Goal: Information Seeking & Learning: Learn about a topic

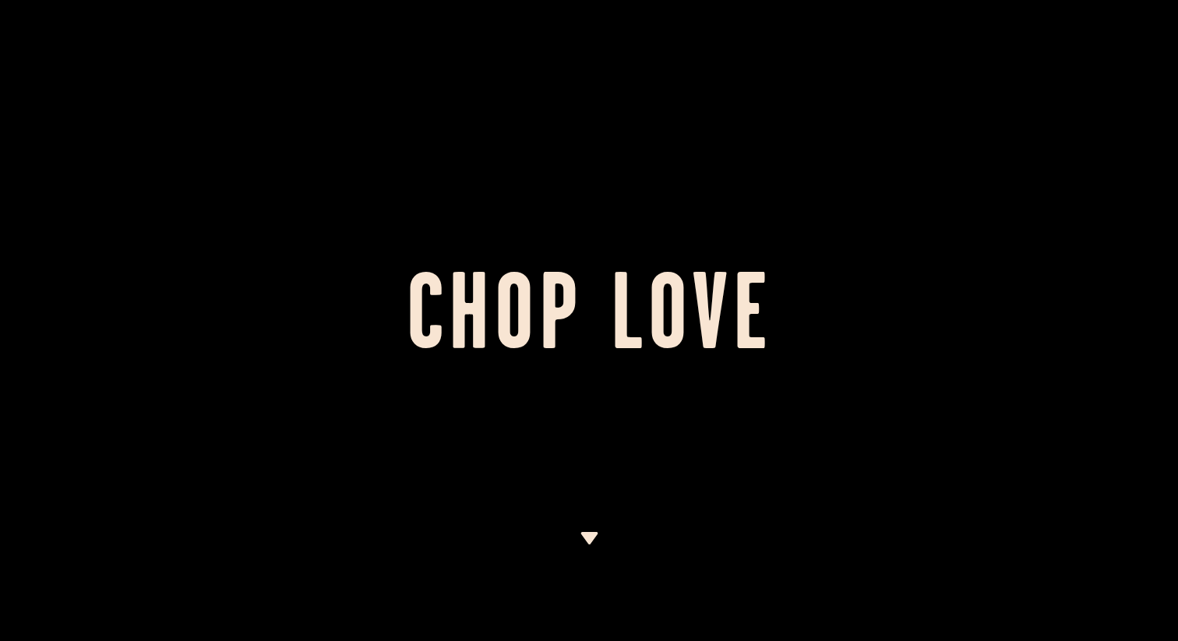
click at [637, 240] on div at bounding box center [589, 320] width 1178 height 641
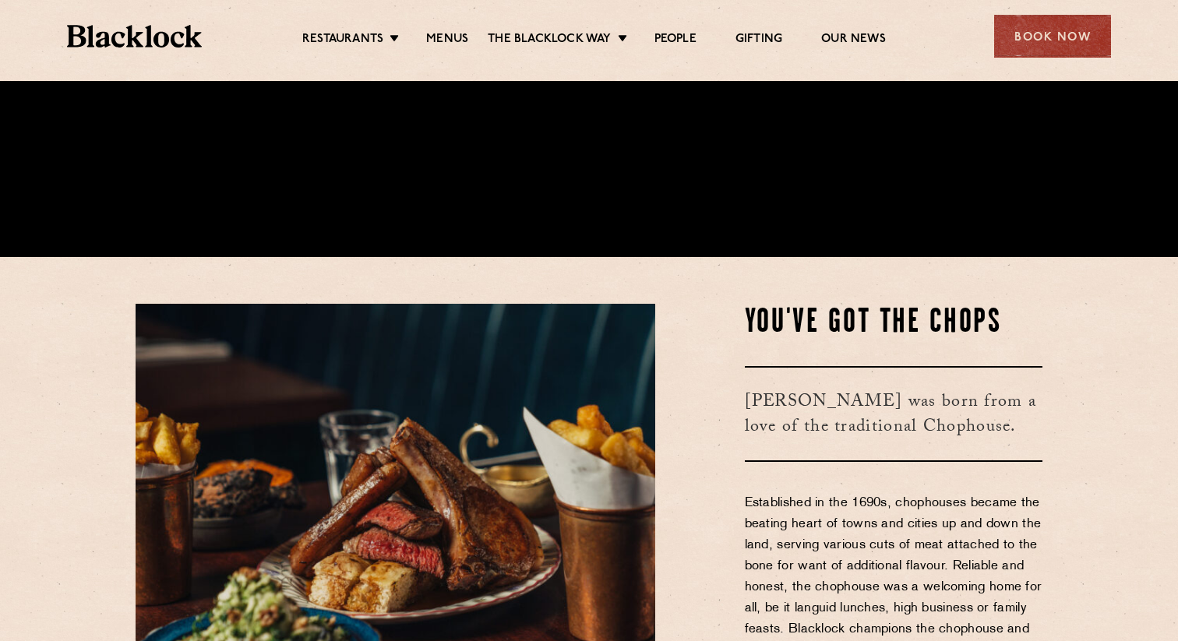
scroll to position [476, 0]
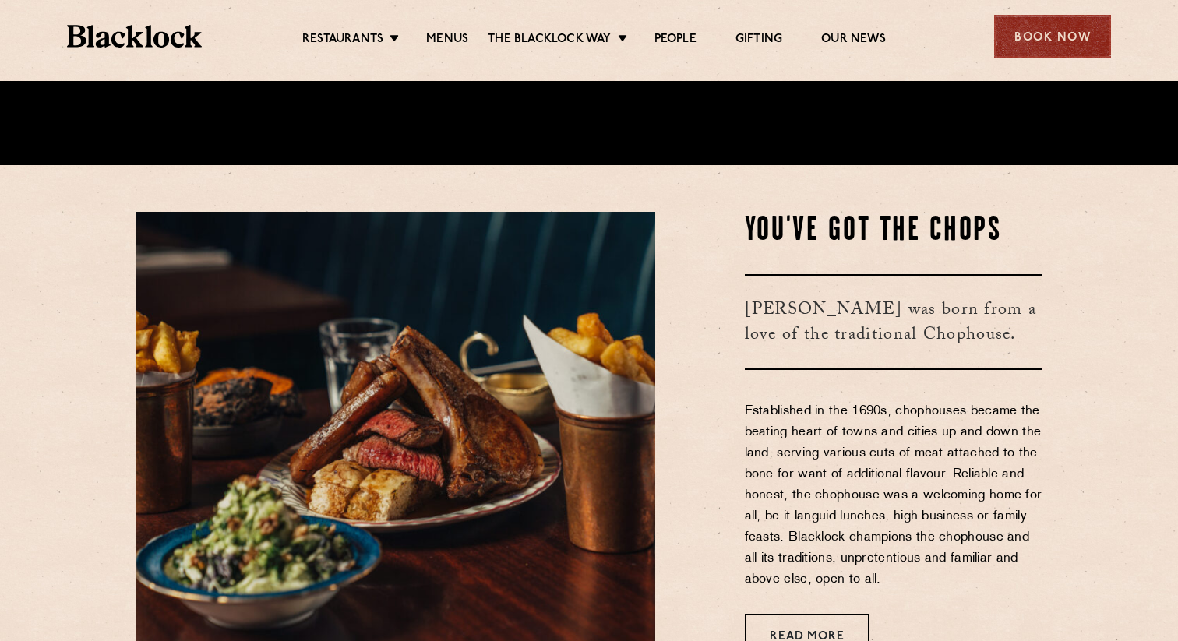
click at [1026, 57] on div "Book Now" at bounding box center [1052, 36] width 117 height 43
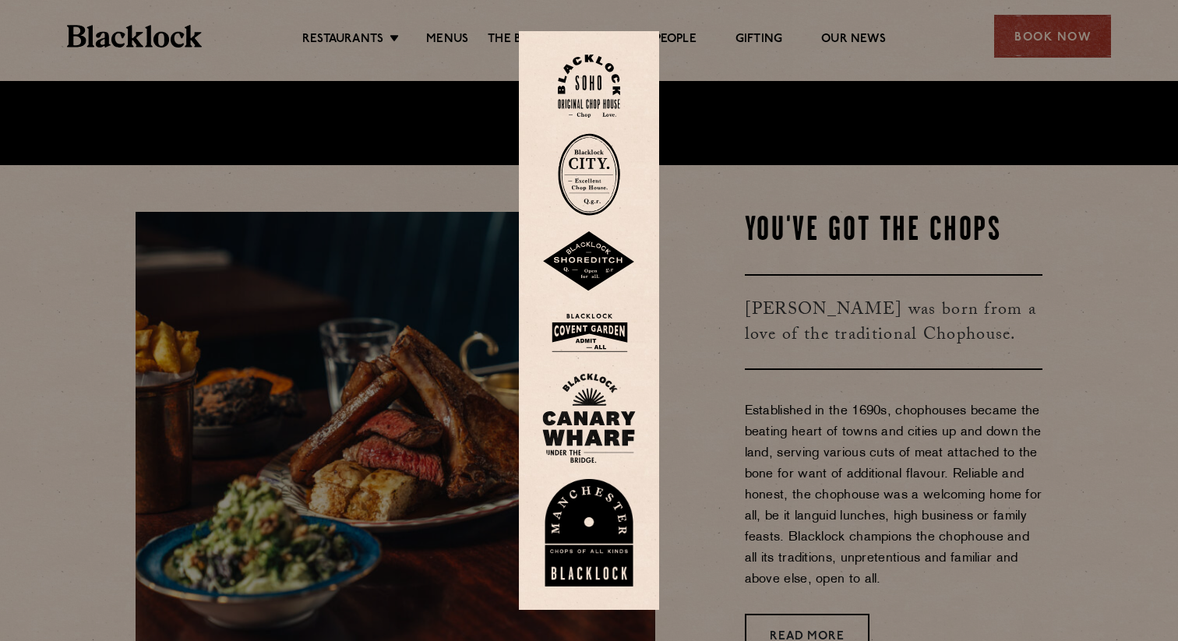
click at [597, 279] on img at bounding box center [588, 261] width 93 height 61
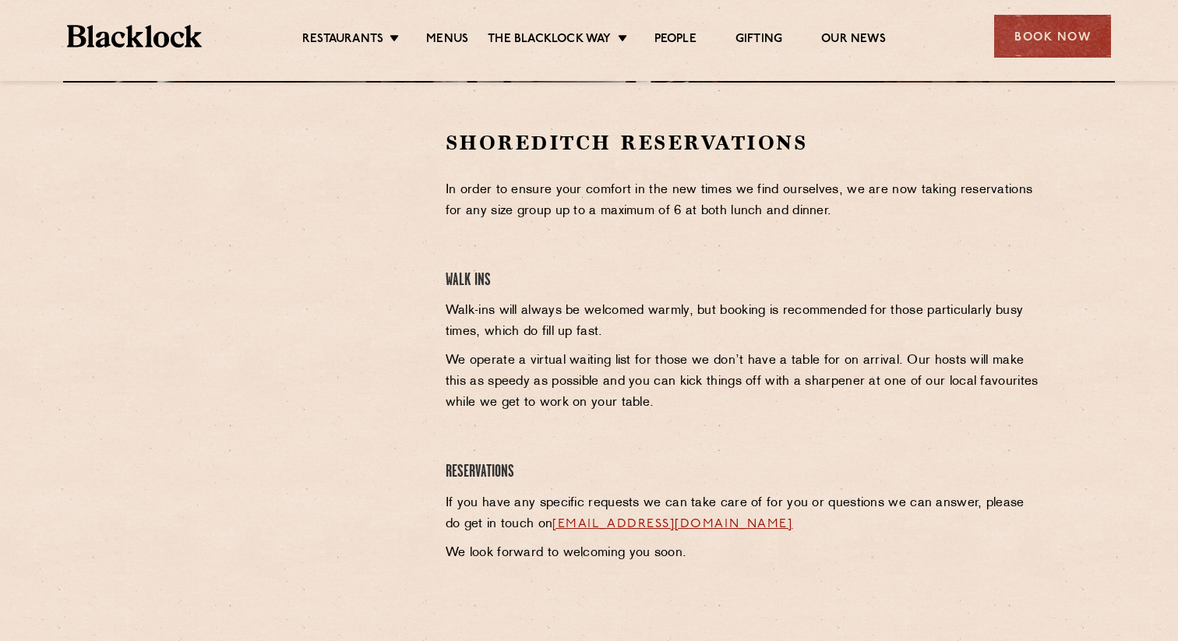
scroll to position [474, 0]
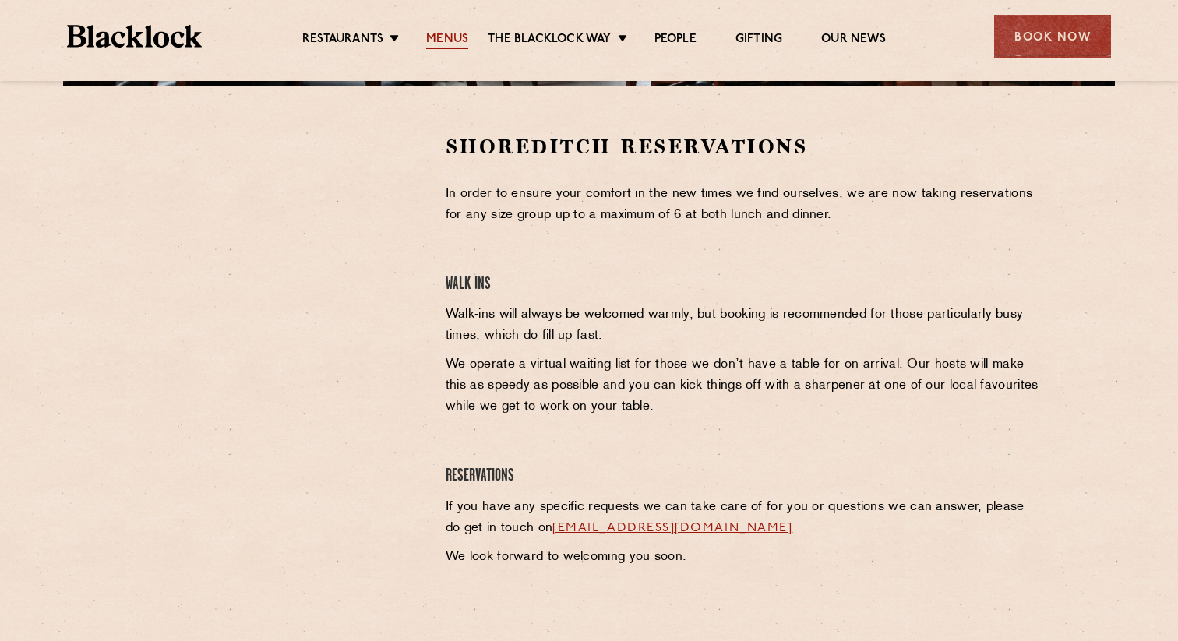
click at [450, 38] on link "Menus" at bounding box center [447, 40] width 42 height 17
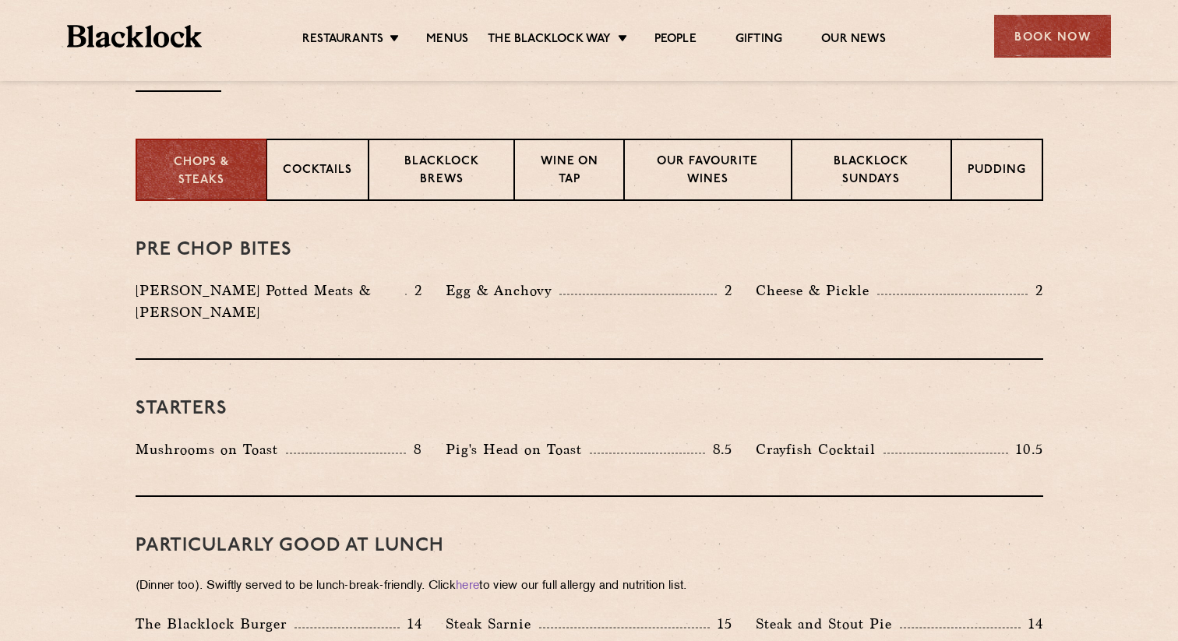
scroll to position [586, 0]
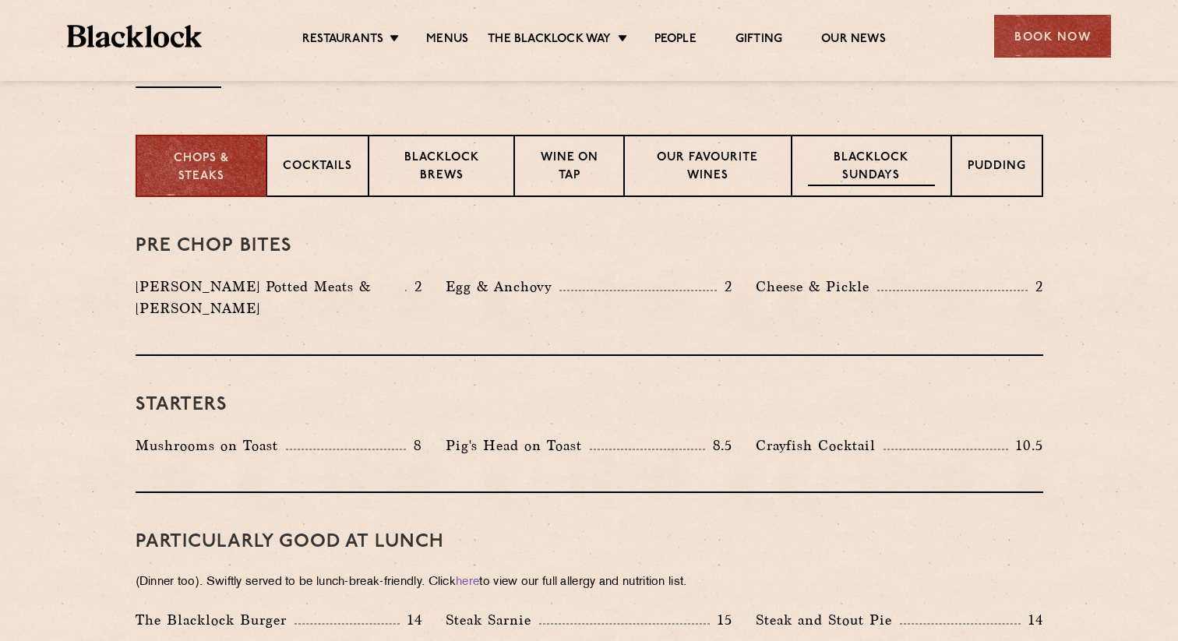
click at [825, 164] on p "Blacklock Sundays" at bounding box center [871, 168] width 126 height 37
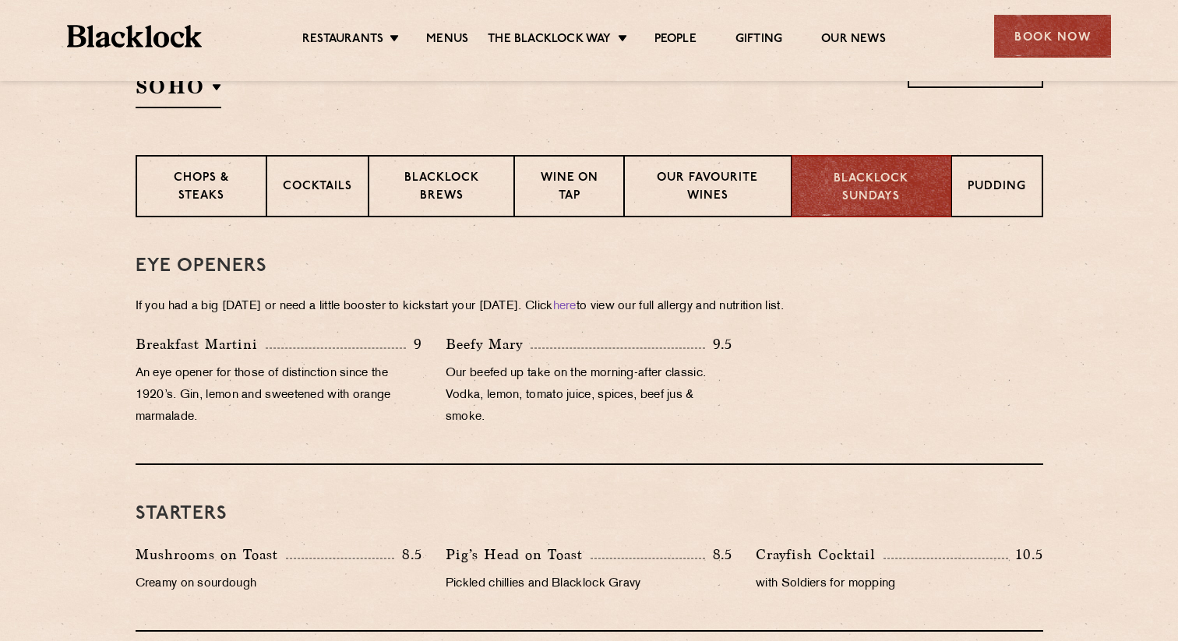
scroll to position [564, 0]
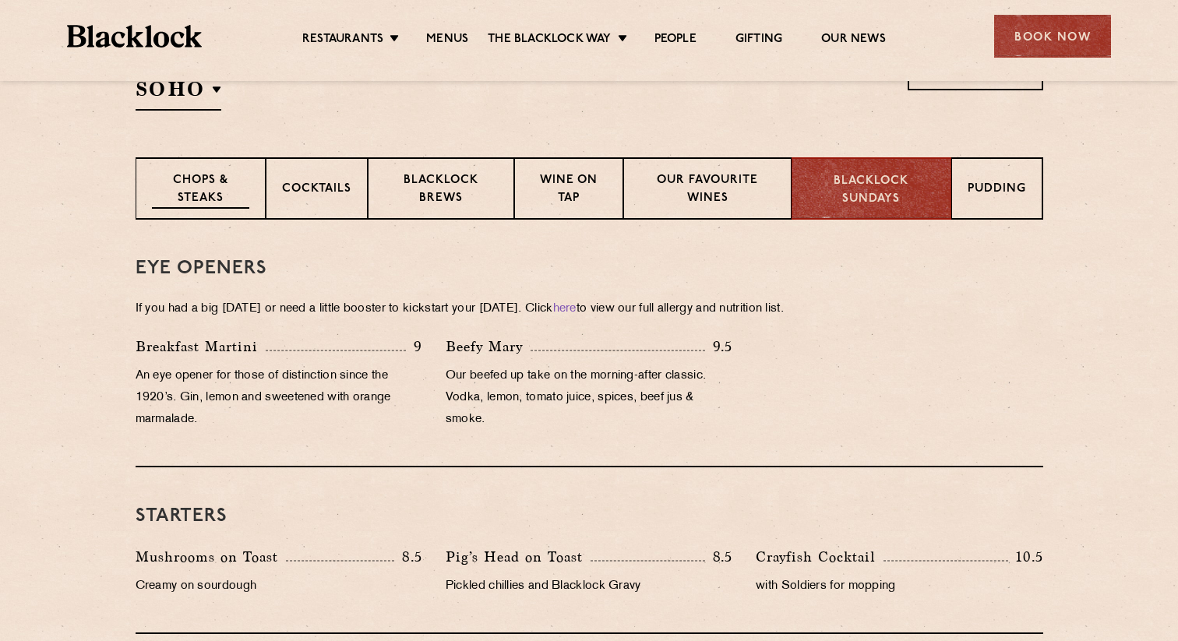
click at [222, 188] on p "Chops & Steaks" at bounding box center [200, 190] width 97 height 37
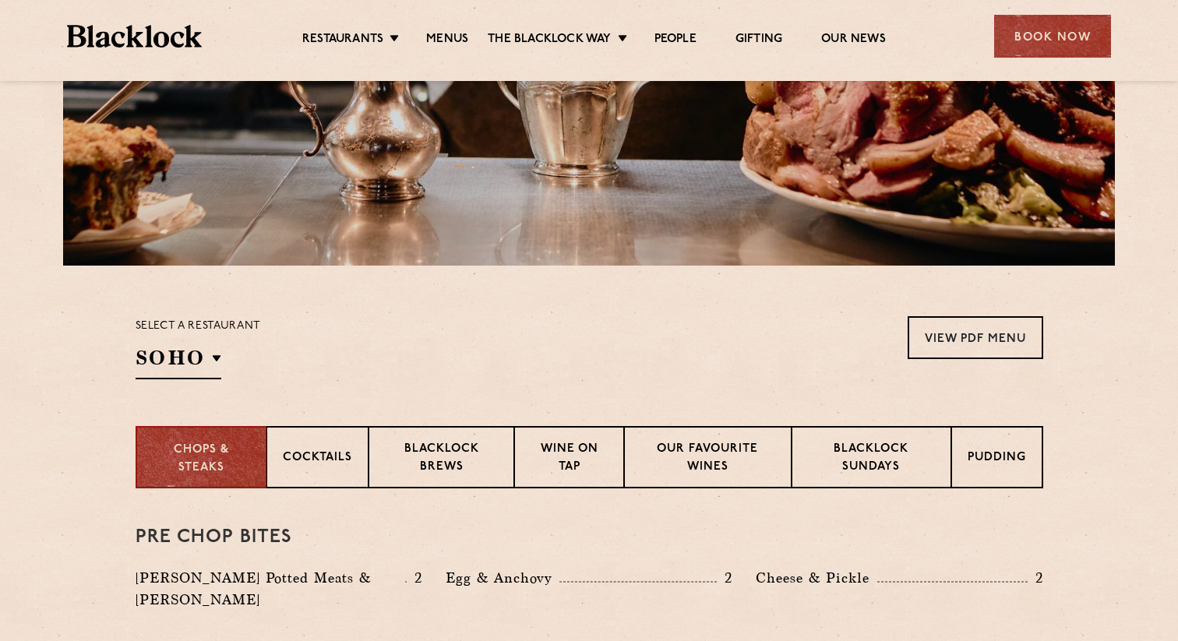
scroll to position [324, 0]
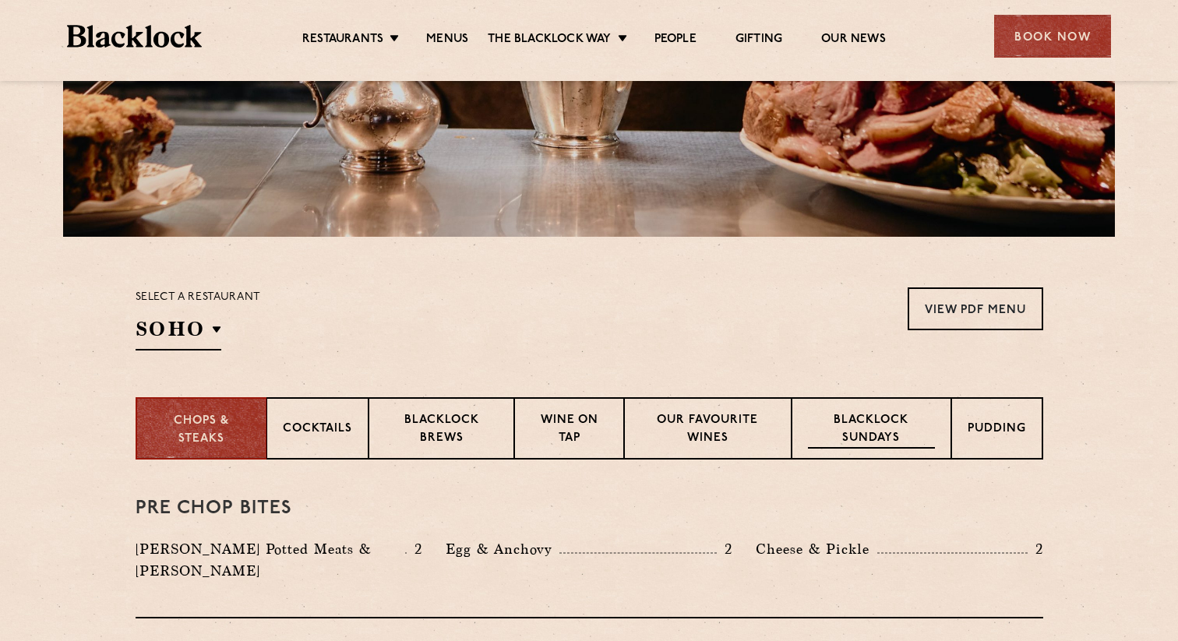
click at [831, 406] on div "Blacklock Sundays" at bounding box center [870, 428] width 159 height 62
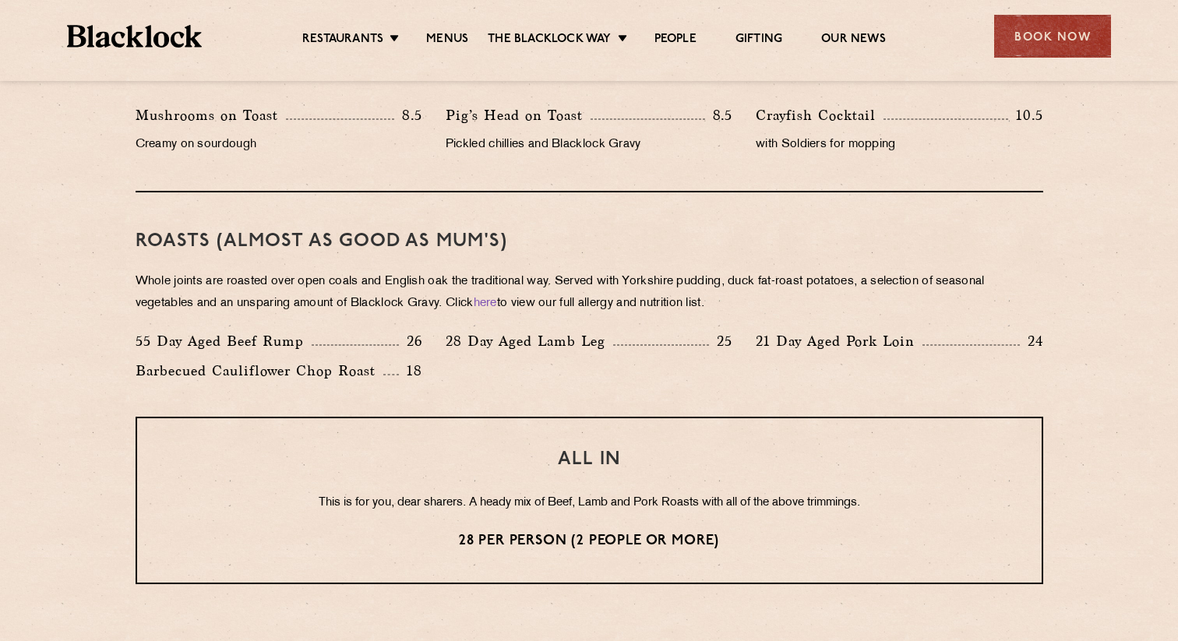
scroll to position [1002, 0]
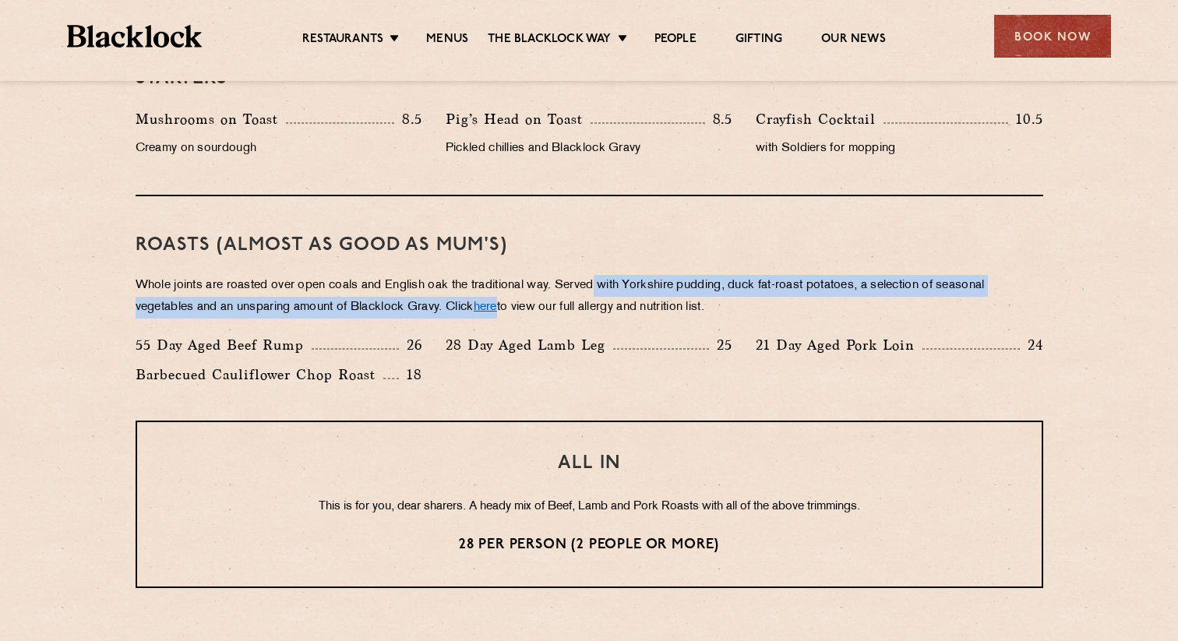
drag, startPoint x: 599, startPoint y: 283, endPoint x: 505, endPoint y: 312, distance: 97.8
click at [505, 312] on p "Whole joints are roasted over open coals and English oak the traditional way. S…" at bounding box center [589, 297] width 907 height 44
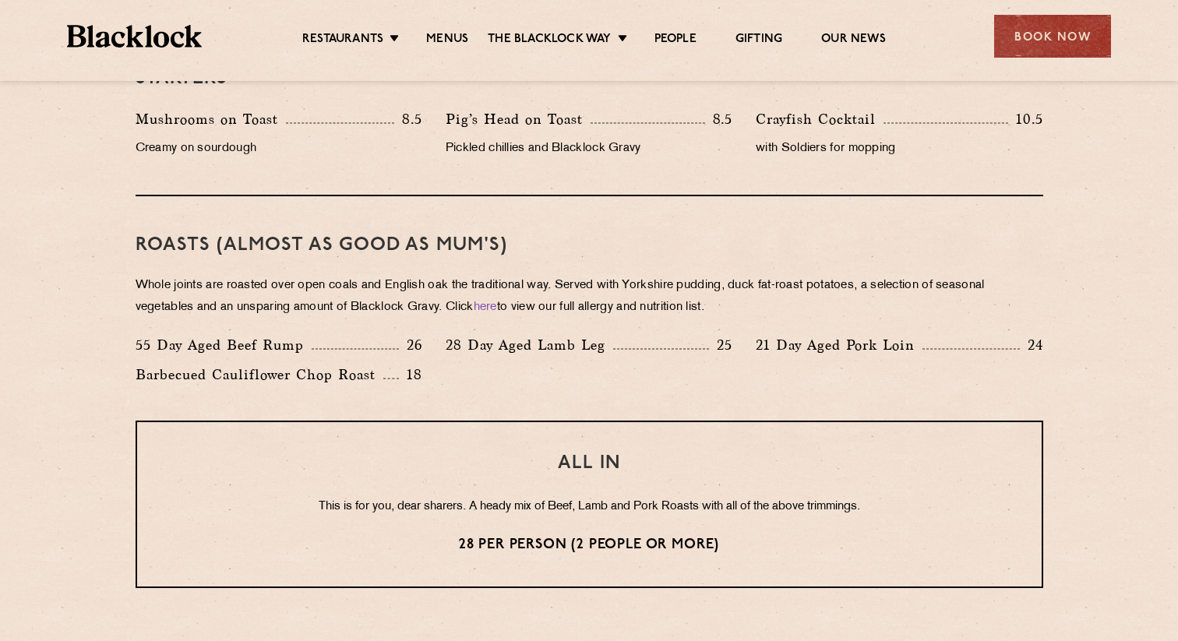
click at [569, 309] on p "Whole joints are roasted over open coals and English oak the traditional way. S…" at bounding box center [589, 297] width 907 height 44
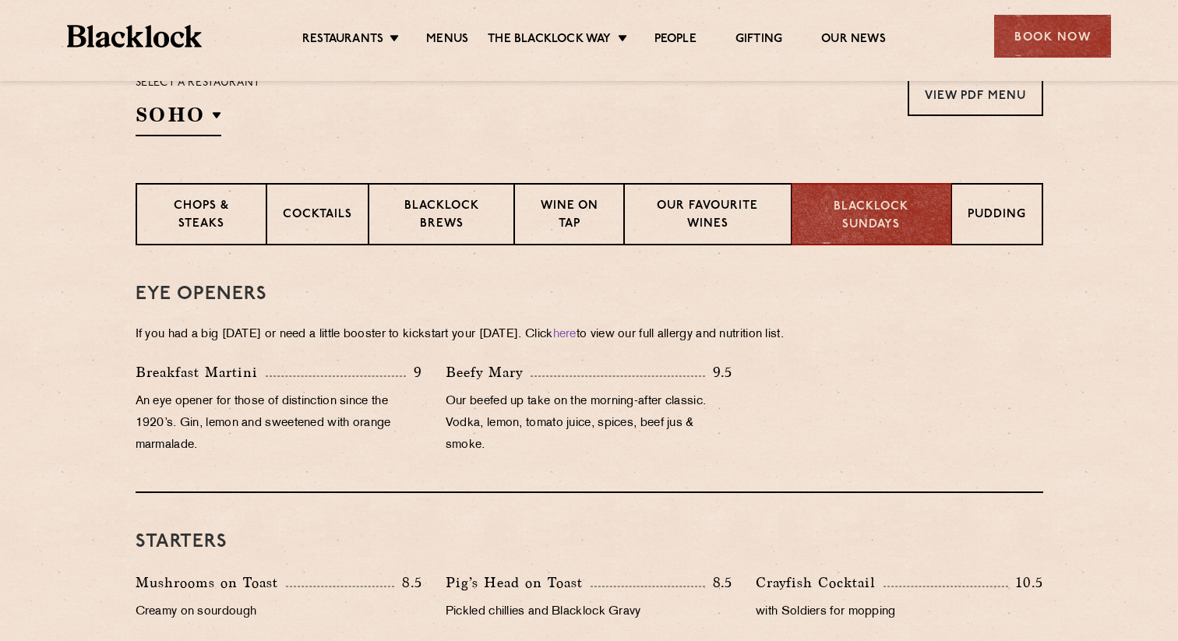
scroll to position [537, 0]
click at [984, 202] on div "Pudding" at bounding box center [997, 215] width 91 height 62
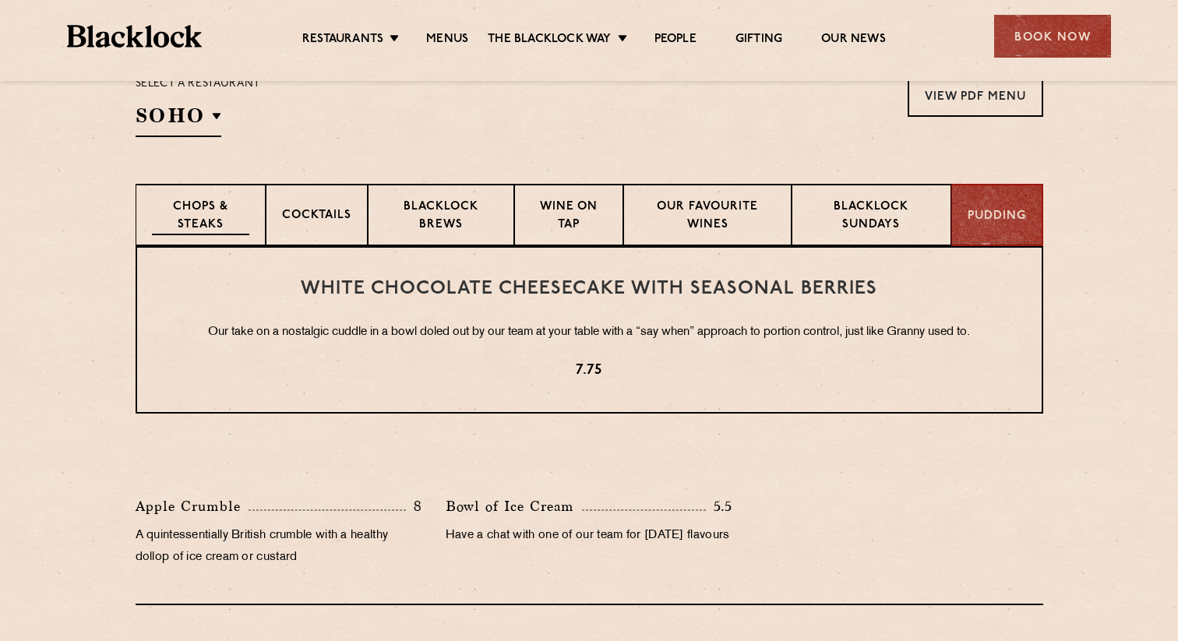
click at [206, 224] on p "Chops & Steaks" at bounding box center [200, 217] width 97 height 37
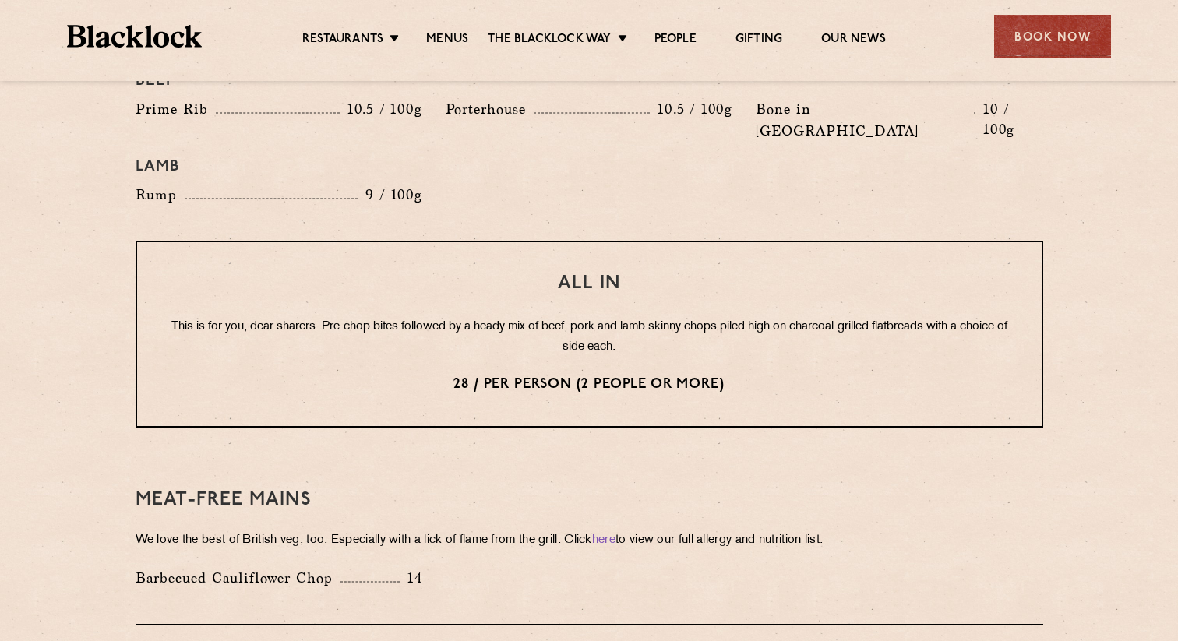
scroll to position [1847, 0]
